Goal: Understand process/instructions

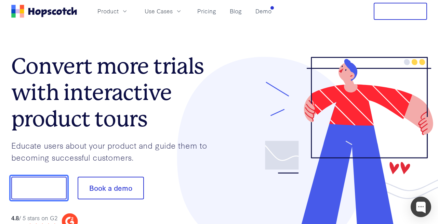
click at [50, 183] on button "Show me!" at bounding box center [38, 187] width 55 height 23
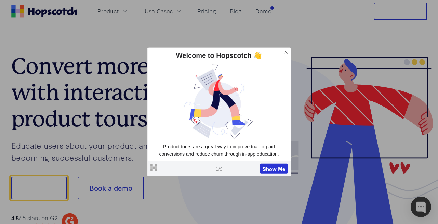
click at [285, 52] on icon at bounding box center [286, 52] width 5 height 5
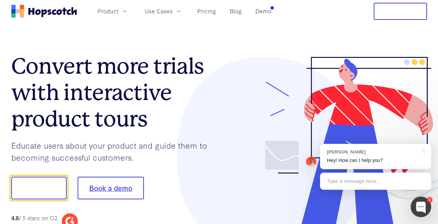
click at [120, 190] on button "Book a demo" at bounding box center [111, 187] width 66 height 23
click at [42, 189] on button "Show me!" at bounding box center [38, 187] width 55 height 23
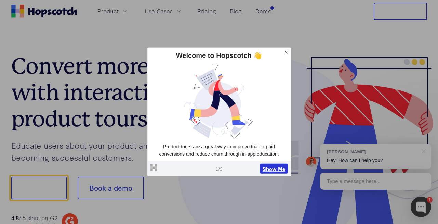
click at [273, 169] on button "Show Me" at bounding box center [274, 168] width 28 height 10
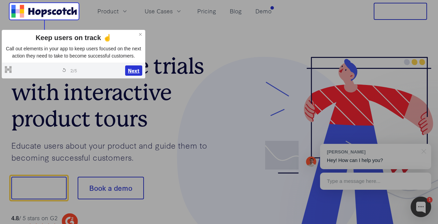
click at [134, 70] on button "Next" at bounding box center [133, 70] width 17 height 10
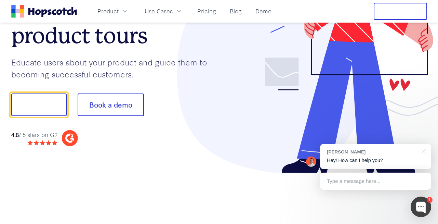
scroll to position [85, 0]
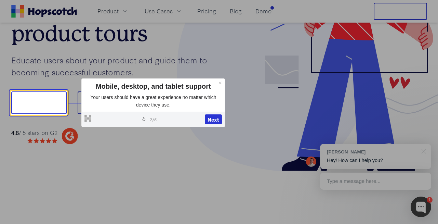
click at [213, 119] on button "Next" at bounding box center [213, 119] width 17 height 10
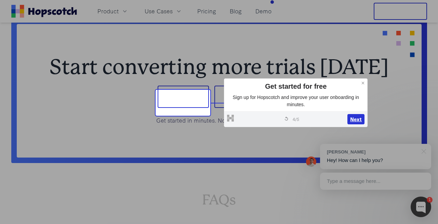
scroll to position [2752, 0]
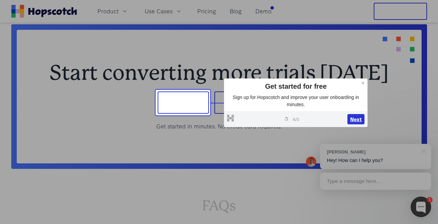
click at [355, 119] on button "Next" at bounding box center [355, 119] width 17 height 10
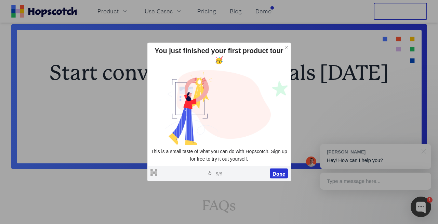
click at [272, 172] on button "Done" at bounding box center [279, 173] width 18 height 10
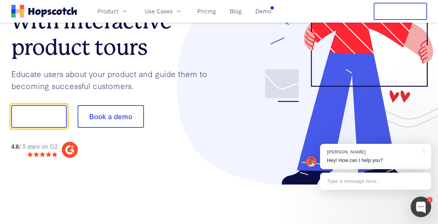
scroll to position [0, 0]
